Goal: Information Seeking & Learning: Understand process/instructions

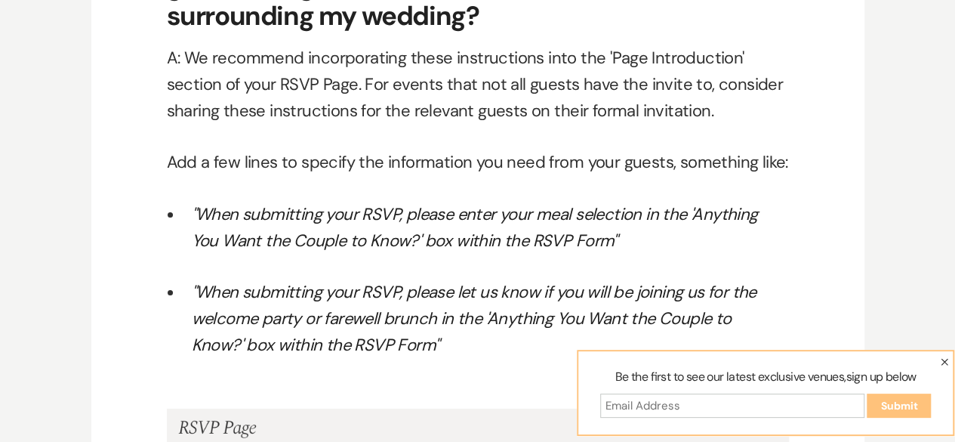
scroll to position [8030, 0]
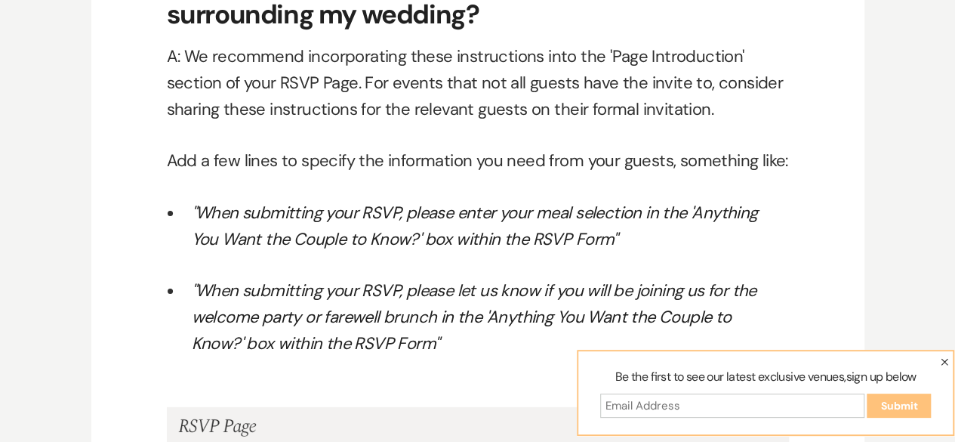
click at [587, 214] on em ""When submitting your RSVP, please enter your meal selection in the 'Anything Y…" at bounding box center [475, 226] width 566 height 48
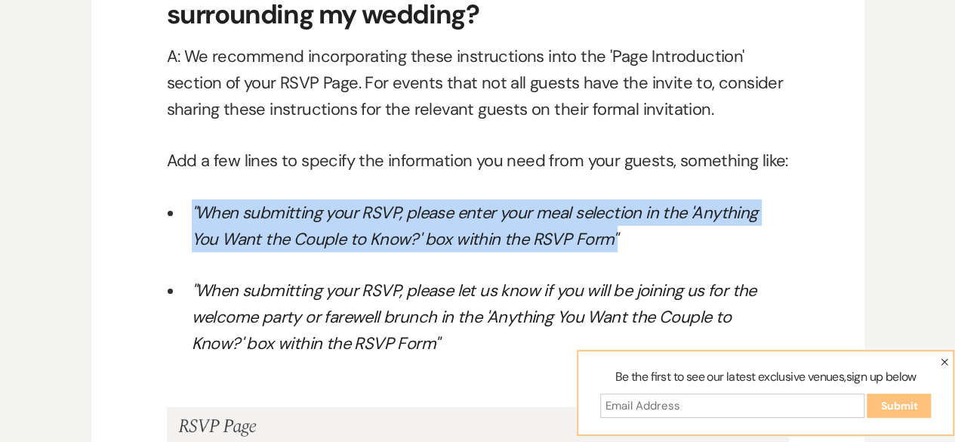
click at [587, 214] on em ""When submitting your RSVP, please enter your meal selection in the 'Anything Y…" at bounding box center [475, 226] width 566 height 48
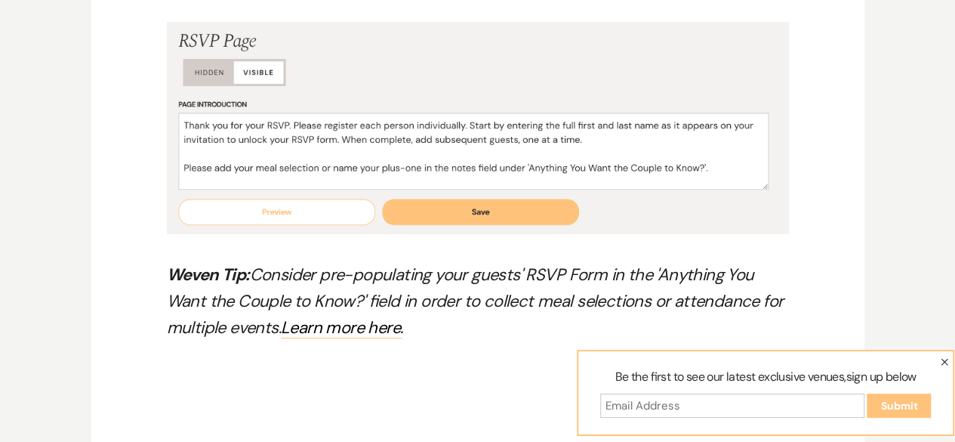
scroll to position [8512, 0]
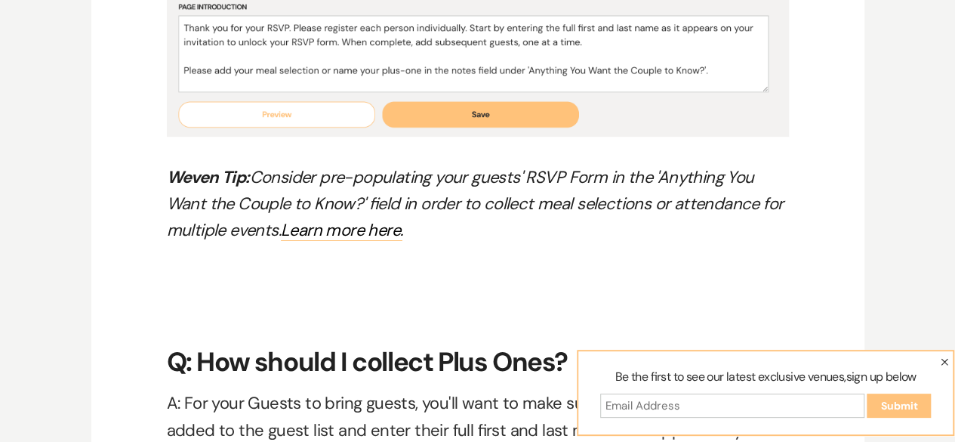
click at [577, 197] on em "Weven Tip: Consider pre-populating your guests' RSVP Form in the 'Anything You …" at bounding box center [475, 203] width 617 height 75
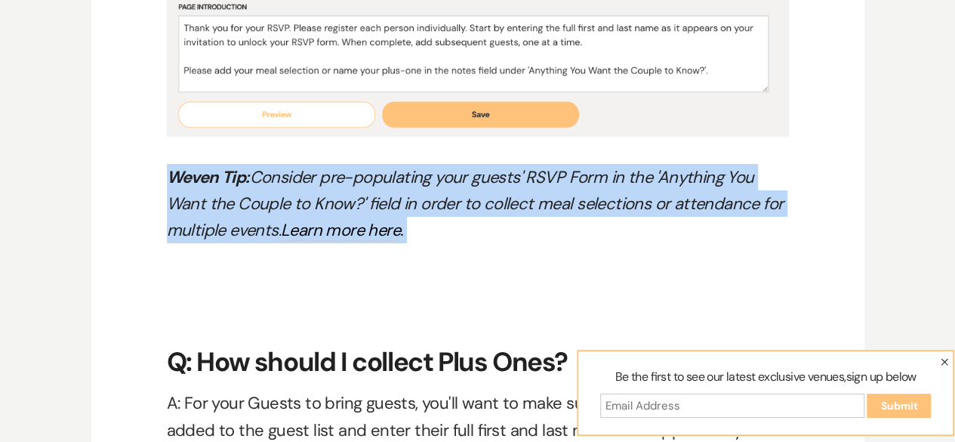
click at [577, 197] on em "Weven Tip: Consider pre-populating your guests' RSVP Form in the 'Anything You …" at bounding box center [475, 203] width 617 height 75
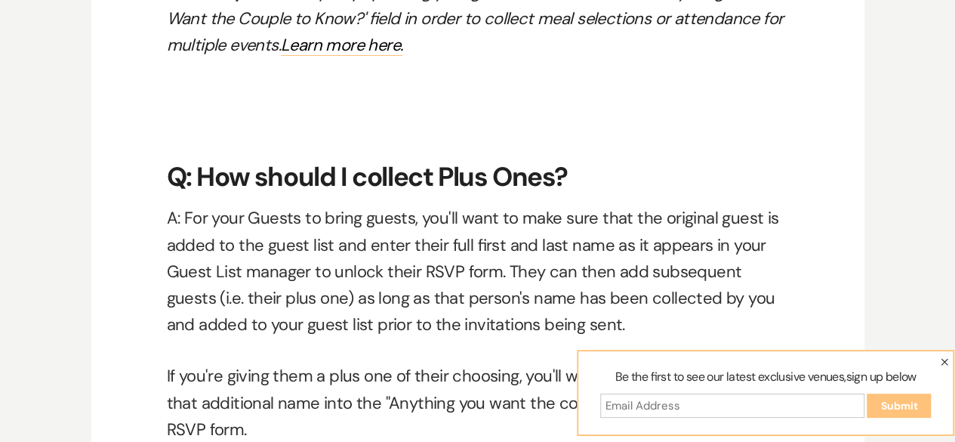
scroll to position [8706, 0]
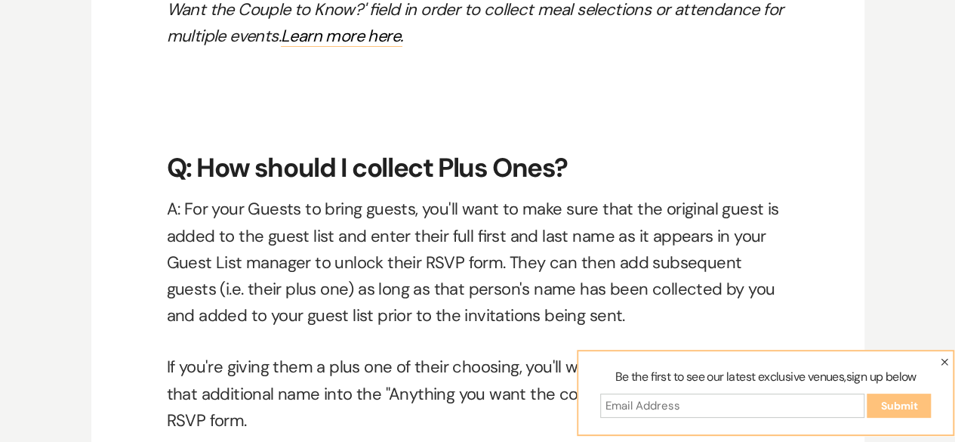
click at [575, 260] on p "A: For your Guests to bring guests, you'll want to make sure that the original …" at bounding box center [478, 262] width 622 height 133
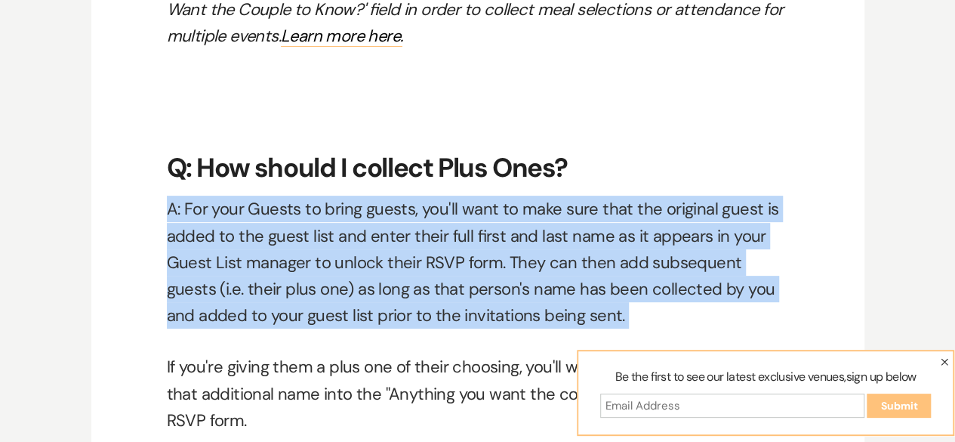
click at [575, 260] on p "A: For your Guests to bring guests, you'll want to make sure that the original …" at bounding box center [478, 262] width 622 height 133
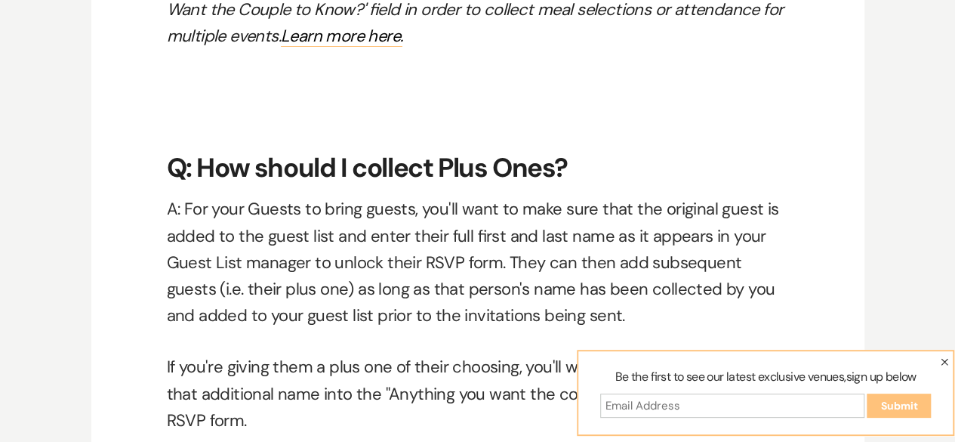
scroll to position [8711, 0]
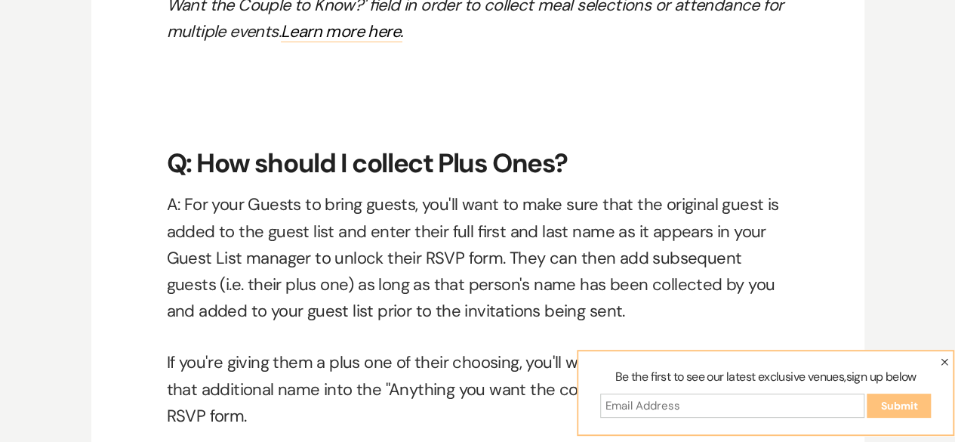
click at [483, 288] on p "A: For your Guests to bring guests, you'll want to make sure that the original …" at bounding box center [478, 257] width 622 height 133
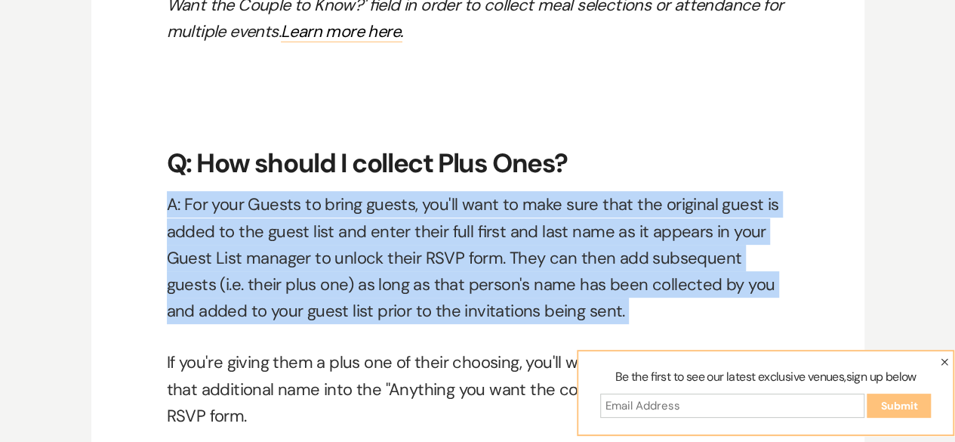
click at [483, 288] on p "A: For your Guests to bring guests, you'll want to make sure that the original …" at bounding box center [478, 257] width 622 height 133
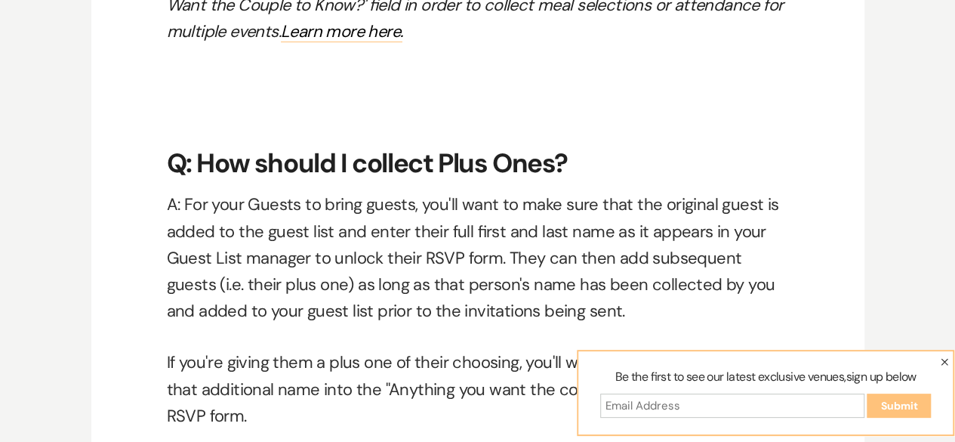
scroll to position [8722, 0]
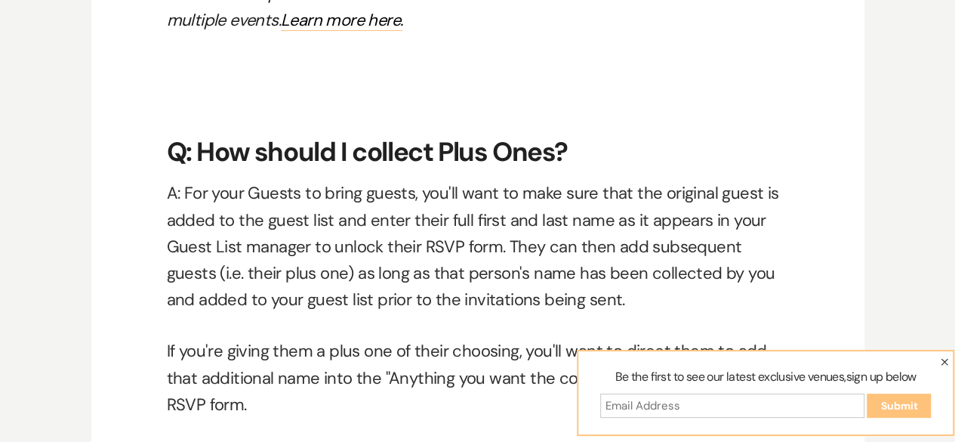
click at [467, 300] on p "A: For your Guests to bring guests, you'll want to make sure that the original …" at bounding box center [478, 246] width 622 height 133
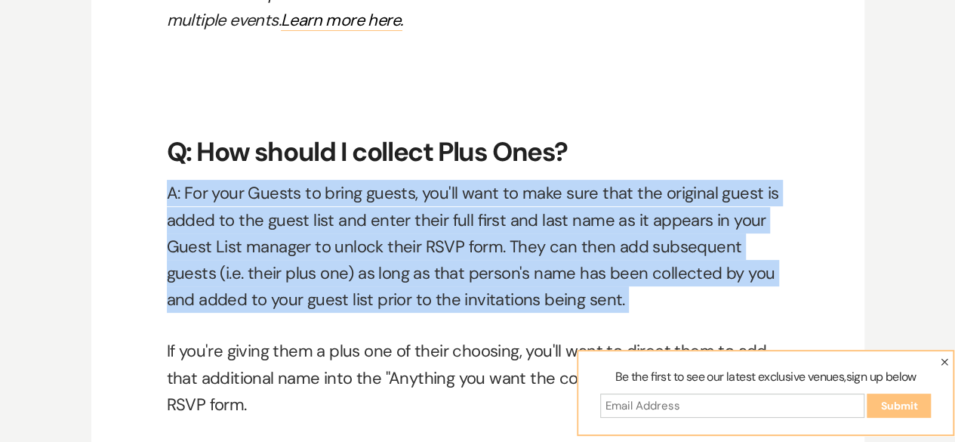
click at [467, 300] on p "A: For your Guests to bring guests, you'll want to make sure that the original …" at bounding box center [478, 246] width 622 height 133
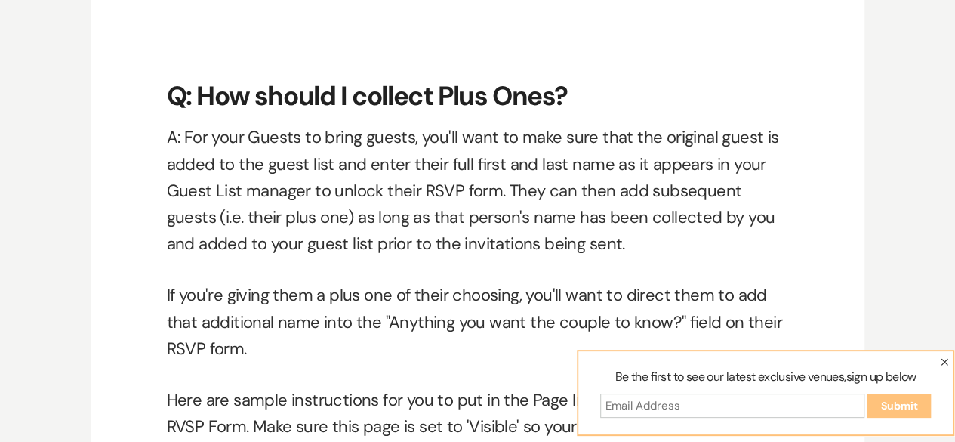
scroll to position [8780, 0]
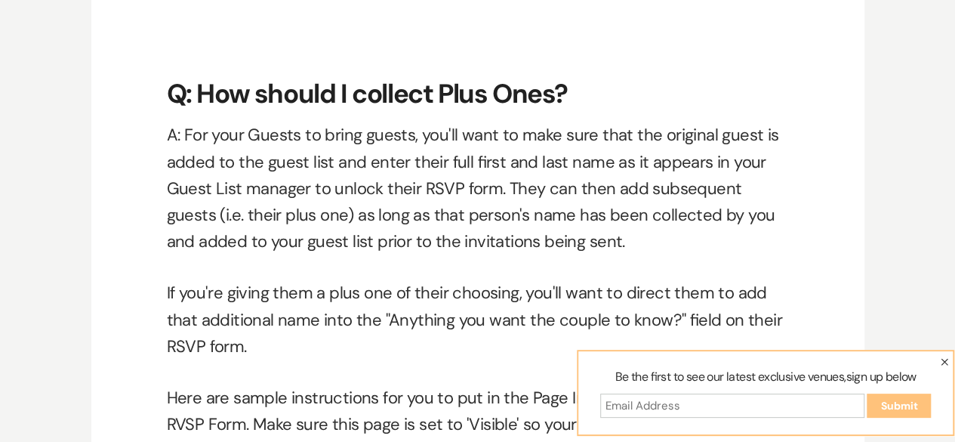
click at [467, 300] on p "If you're giving them a plus one of their choosing, you'll want to direct them …" at bounding box center [478, 319] width 622 height 80
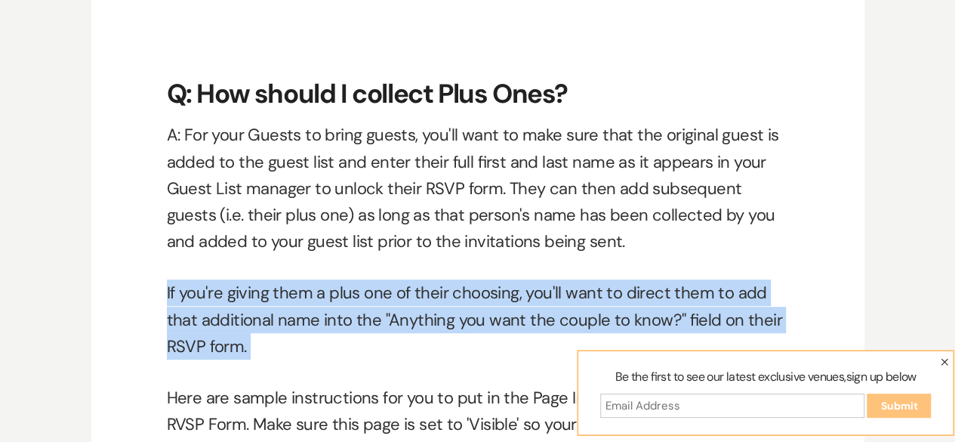
click at [467, 300] on p "If you're giving them a plus one of their choosing, you'll want to direct them …" at bounding box center [478, 319] width 622 height 80
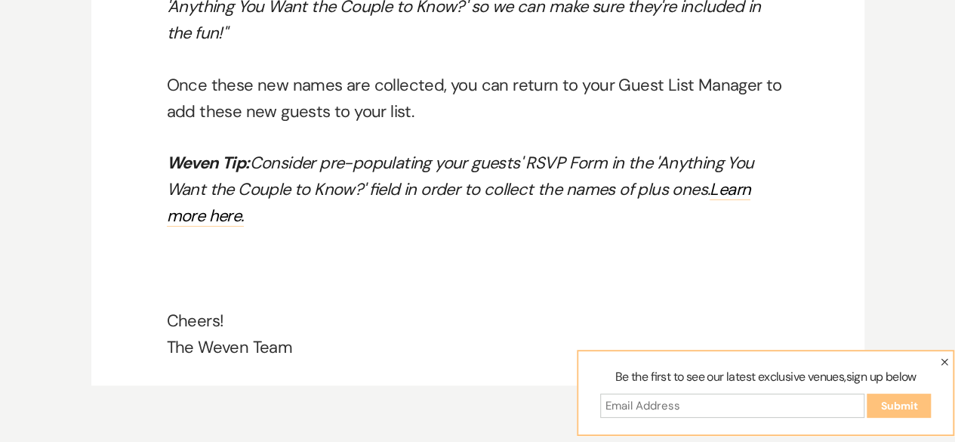
scroll to position [9380, 0]
